Goal: Obtain resource: Obtain resource

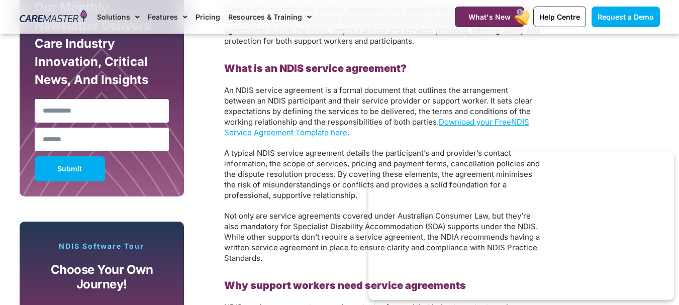
scroll to position [654, 0]
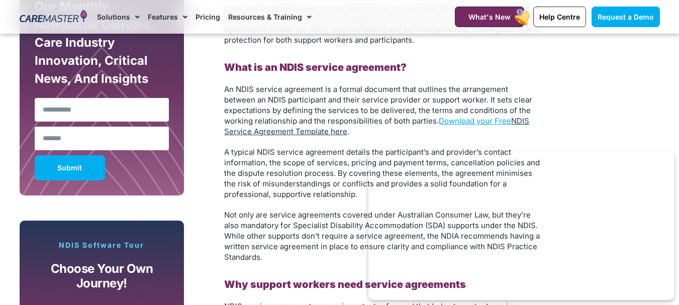
click at [329, 127] on link "NDIS Service Agreement Template here" at bounding box center [376, 126] width 305 height 20
